Goal: Navigation & Orientation: Understand site structure

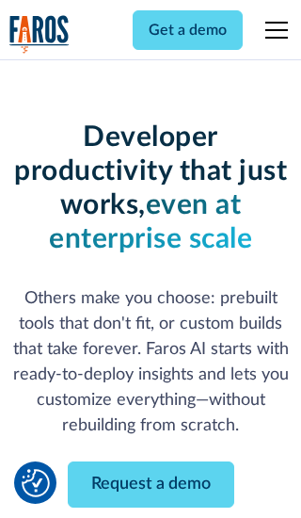
scroll to position [226, 0]
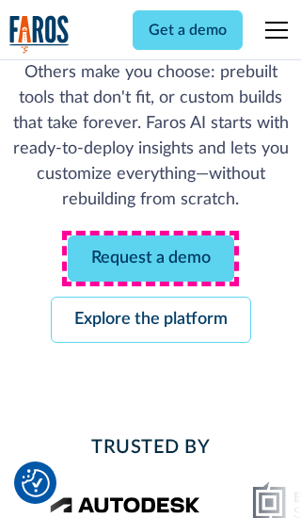
click at [151, 258] on link "Request a demo" at bounding box center [151, 258] width 167 height 46
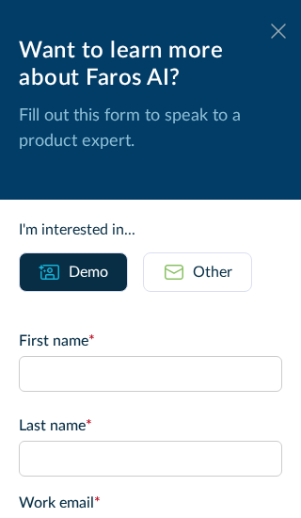
click at [279, 31] on icon at bounding box center [278, 31] width 15 height 14
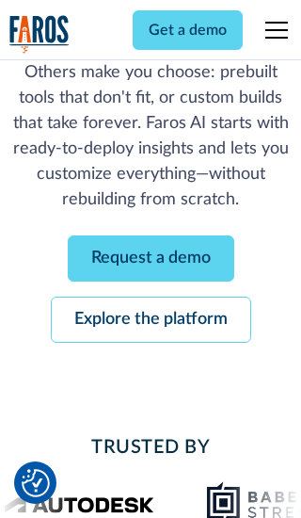
scroll to position [287, 0]
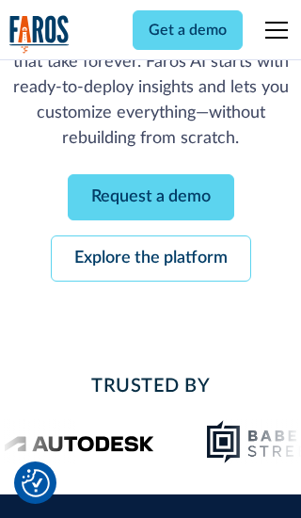
click at [151, 258] on link "Explore the platform" at bounding box center [151, 258] width 200 height 46
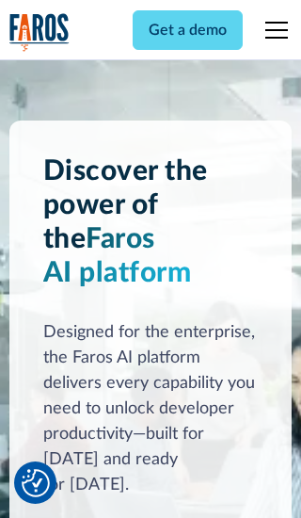
scroll to position [14139, 0]
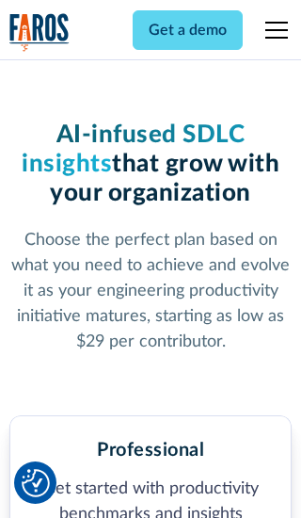
scroll to position [2917, 0]
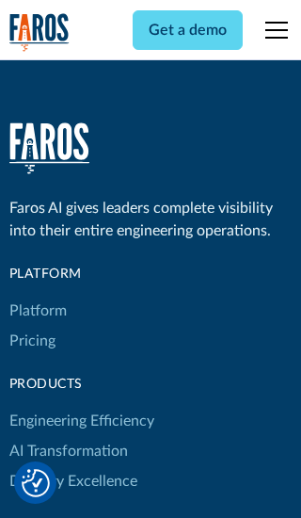
click at [37, 296] on link "Platform" at bounding box center [37, 311] width 57 height 30
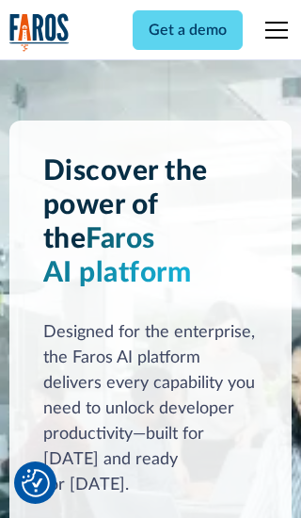
scroll to position [14743, 0]
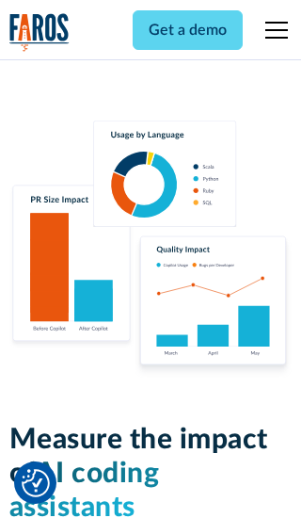
scroll to position [11636, 0]
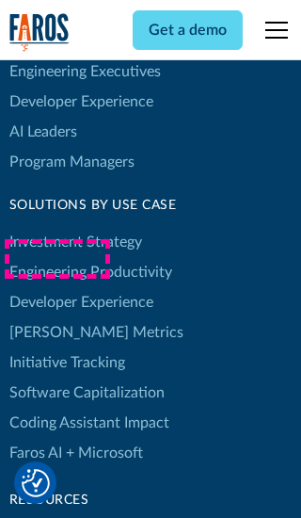
click at [56, 317] on link "[PERSON_NAME] Metrics" at bounding box center [96, 332] width 174 height 30
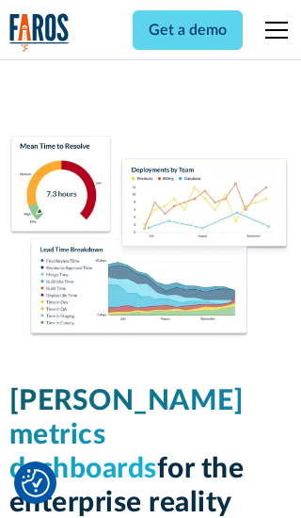
scroll to position [8242, 0]
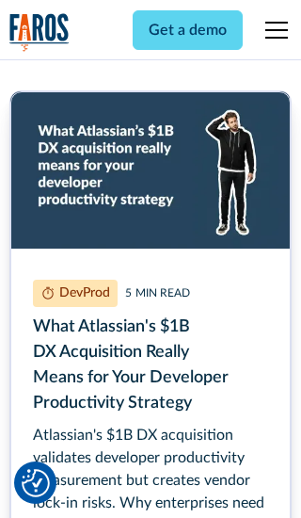
scroll to position [8423, 0]
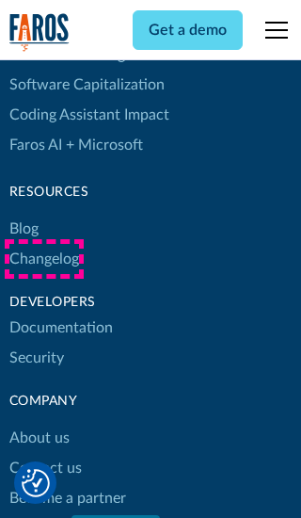
click at [43, 259] on link "Changelog" at bounding box center [44, 259] width 70 height 30
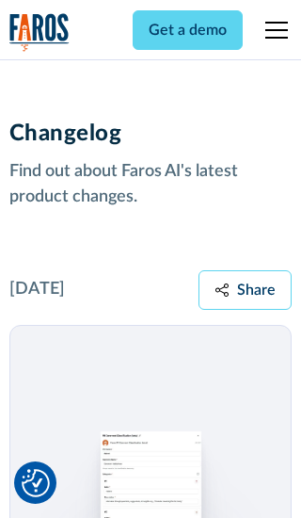
scroll to position [22735, 0]
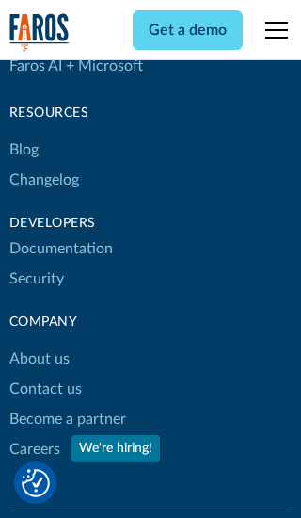
click at [39, 344] on link "About us" at bounding box center [39, 359] width 60 height 30
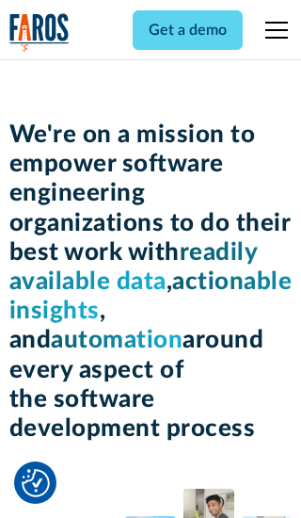
scroll to position [6491, 0]
